Goal: Find specific page/section: Find specific page/section

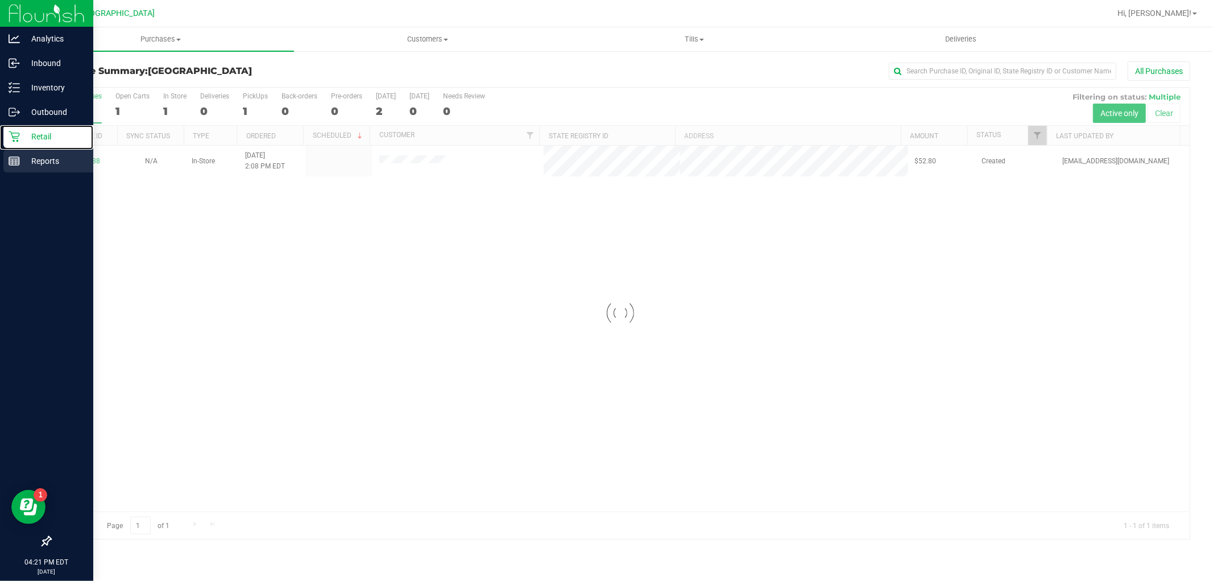
click at [12, 161] on line at bounding box center [14, 161] width 10 height 0
click at [30, 156] on p "Reports" at bounding box center [54, 161] width 68 height 14
click at [44, 167] on p "Reports" at bounding box center [54, 161] width 68 height 14
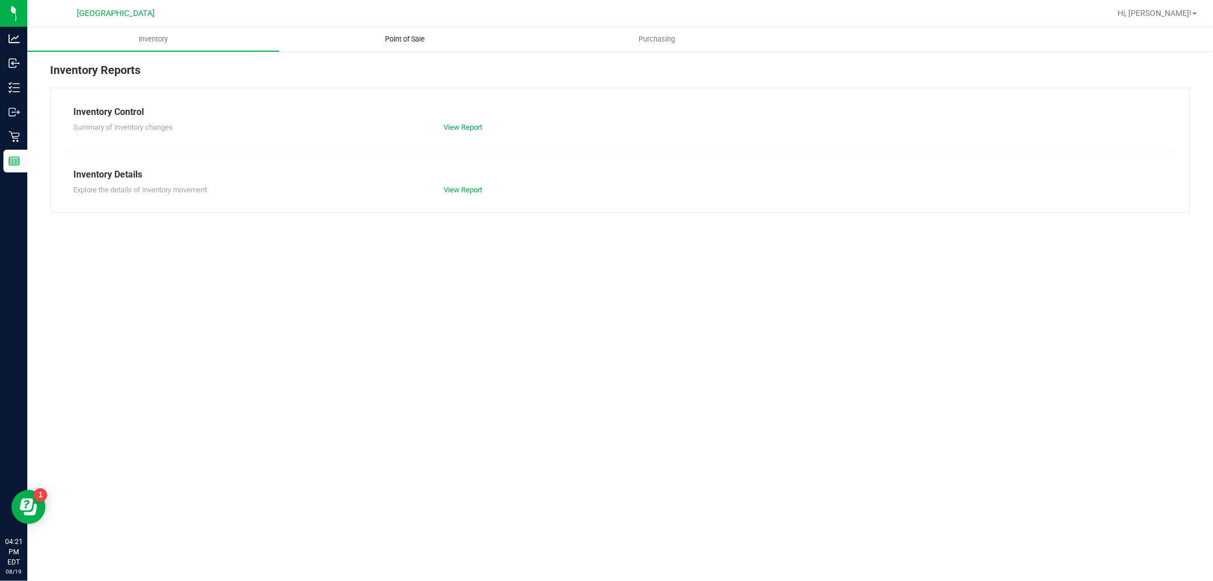
click at [385, 38] on span "Point of Sale" at bounding box center [405, 39] width 71 height 10
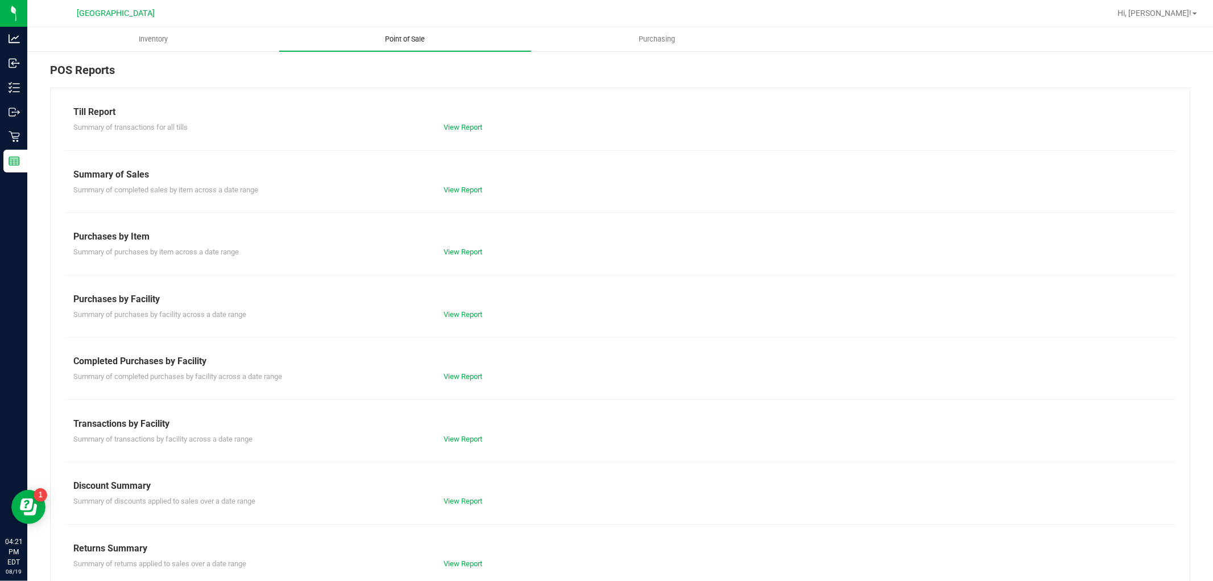
click at [474, 374] on link "View Report" at bounding box center [463, 376] width 39 height 9
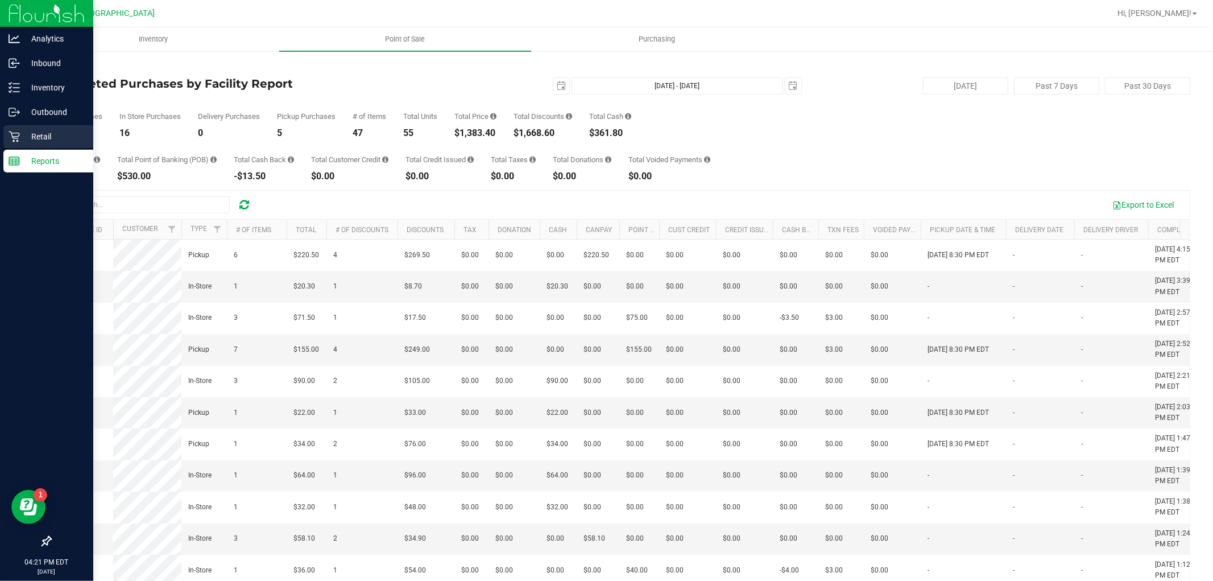
click at [16, 134] on icon at bounding box center [14, 136] width 11 height 11
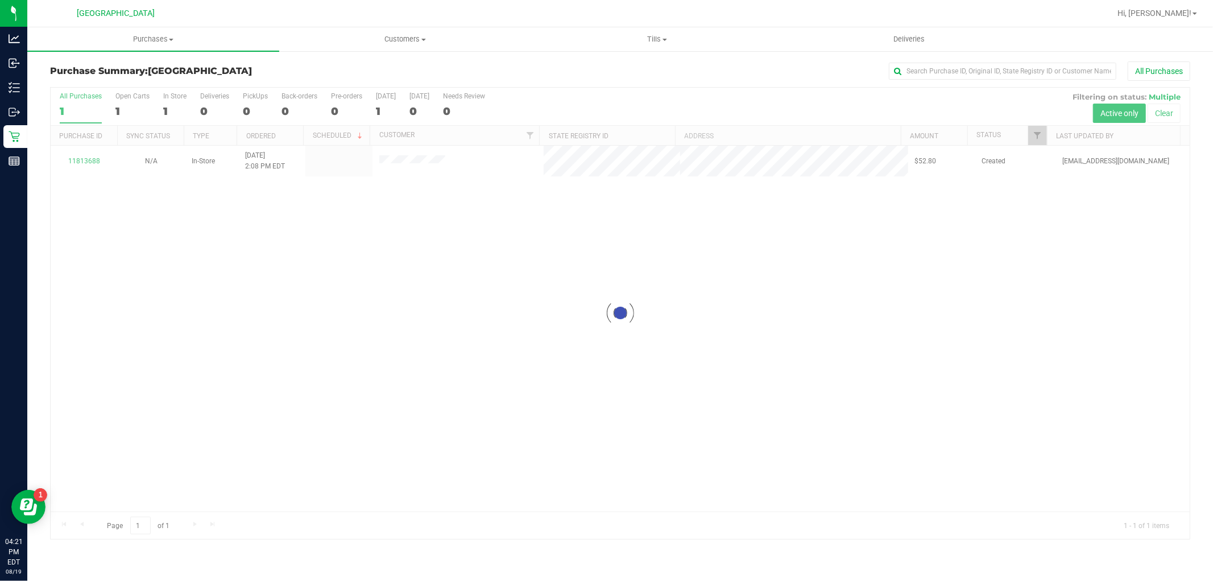
click at [234, 380] on div at bounding box center [620, 313] width 1139 height 451
